Goal: Find specific page/section: Find specific page/section

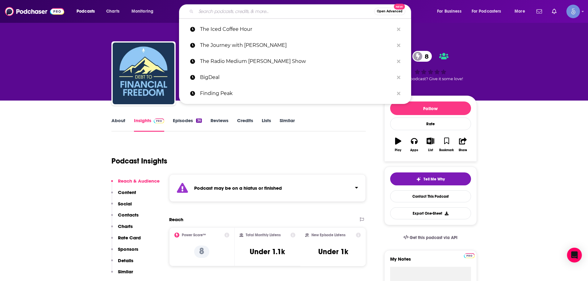
type input "MAGIC IS REAL"
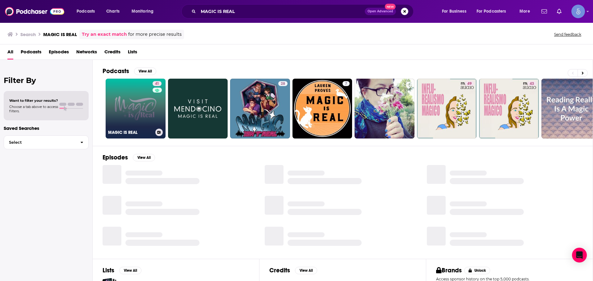
click at [122, 114] on link "41 MAGIC IS REAL" at bounding box center [136, 109] width 60 height 60
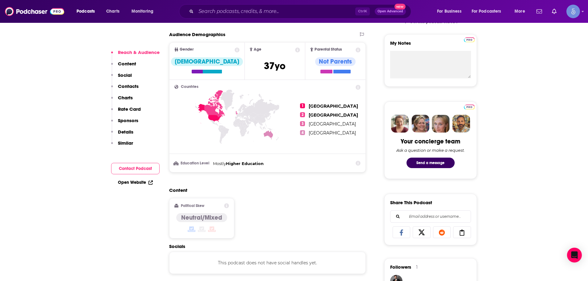
scroll to position [309, 0]
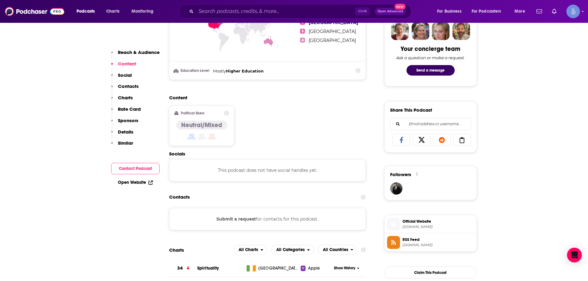
click at [259, 4] on div "Ctrl K Open Advanced New" at bounding box center [295, 11] width 232 height 14
click at [260, 10] on input "Search podcasts, credits, & more..." at bounding box center [275, 11] width 159 height 10
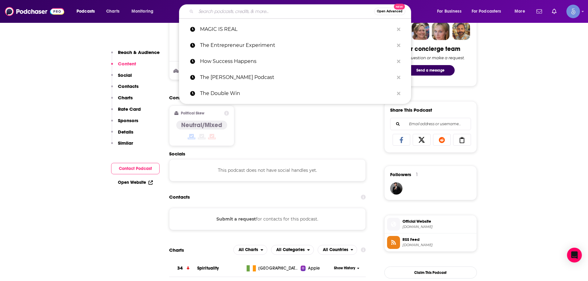
paste input "Radio Medium [PERSON_NAME]"
type input "Radio Medium [PERSON_NAME]"
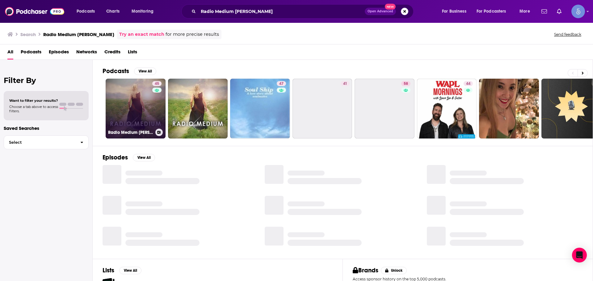
click at [131, 107] on link "45 Radio Medium [PERSON_NAME]" at bounding box center [136, 109] width 60 height 60
